Goal: Information Seeking & Learning: Learn about a topic

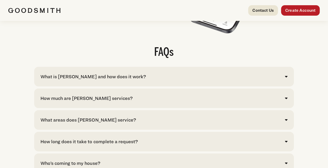
scroll to position [1043, 0]
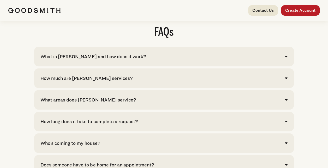
click at [114, 60] on div "What is [PERSON_NAME] and how does it work?" at bounding box center [92, 56] width 105 height 7
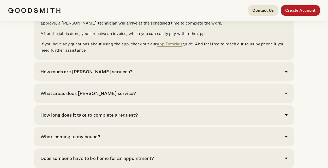
scroll to position [1121, 0]
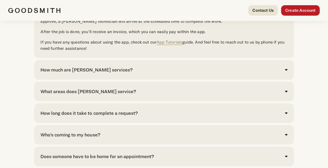
click at [160, 80] on div "How much are Goodsmith services? Click here to see pricing for our most common …" at bounding box center [163, 70] width 259 height 20
click at [159, 73] on div "How much are Goodsmith services?" at bounding box center [163, 69] width 247 height 7
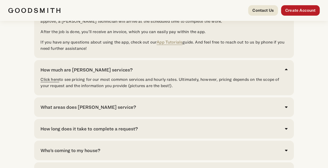
click at [51, 82] on link "Click here" at bounding box center [49, 79] width 19 height 5
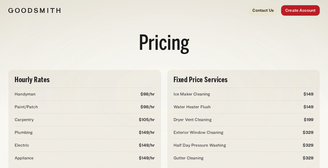
click at [34, 9] on img at bounding box center [34, 10] width 52 height 5
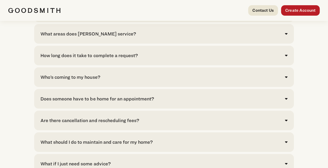
scroll to position [1121, 0]
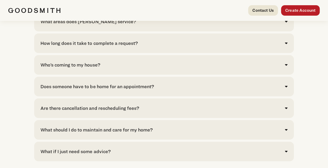
click at [89, 112] on div "Are there cancellation and rescheduling fees?" at bounding box center [89, 108] width 98 height 7
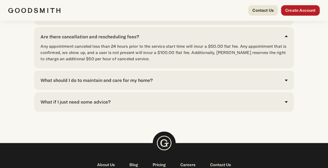
scroll to position [1199, 0]
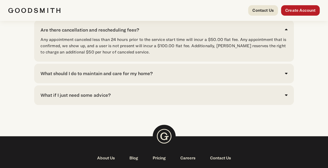
click at [88, 99] on div "What if I just need some advice?" at bounding box center [75, 95] width 70 height 7
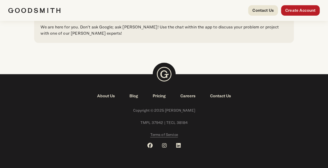
scroll to position [1302, 0]
click at [109, 95] on link "About Us" at bounding box center [106, 96] width 32 height 6
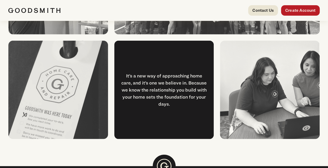
scroll to position [620, 0]
